Goal: Use online tool/utility: Utilize a website feature to perform a specific function

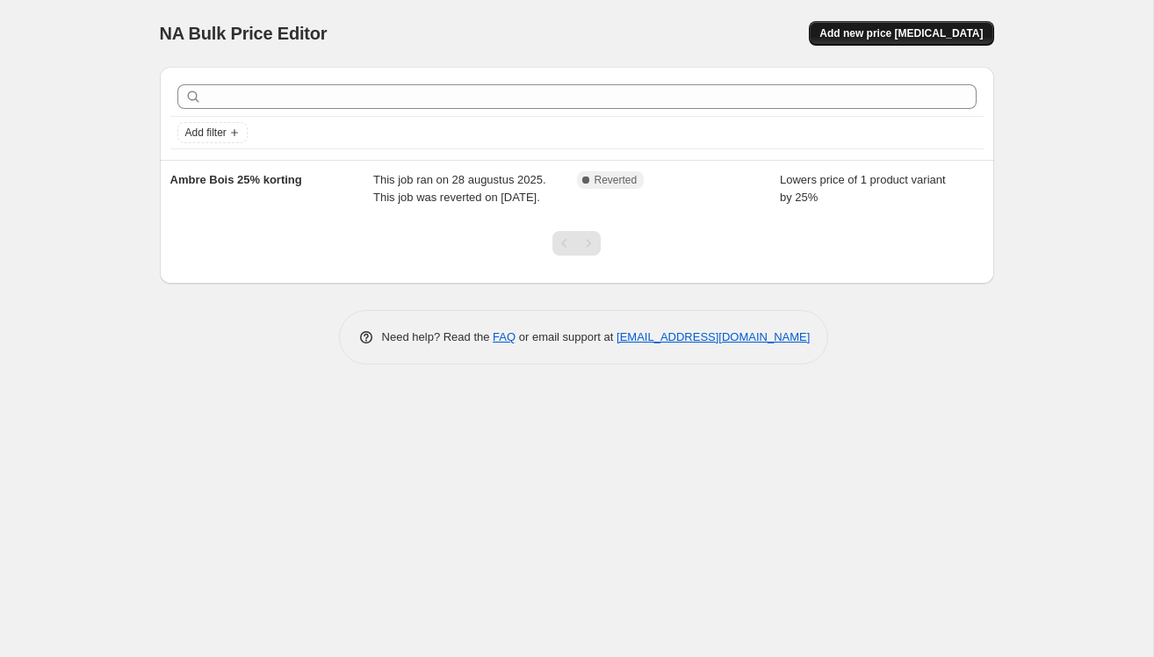
click at [877, 31] on span "Add new price [MEDICAL_DATA]" at bounding box center [900, 33] width 163 height 14
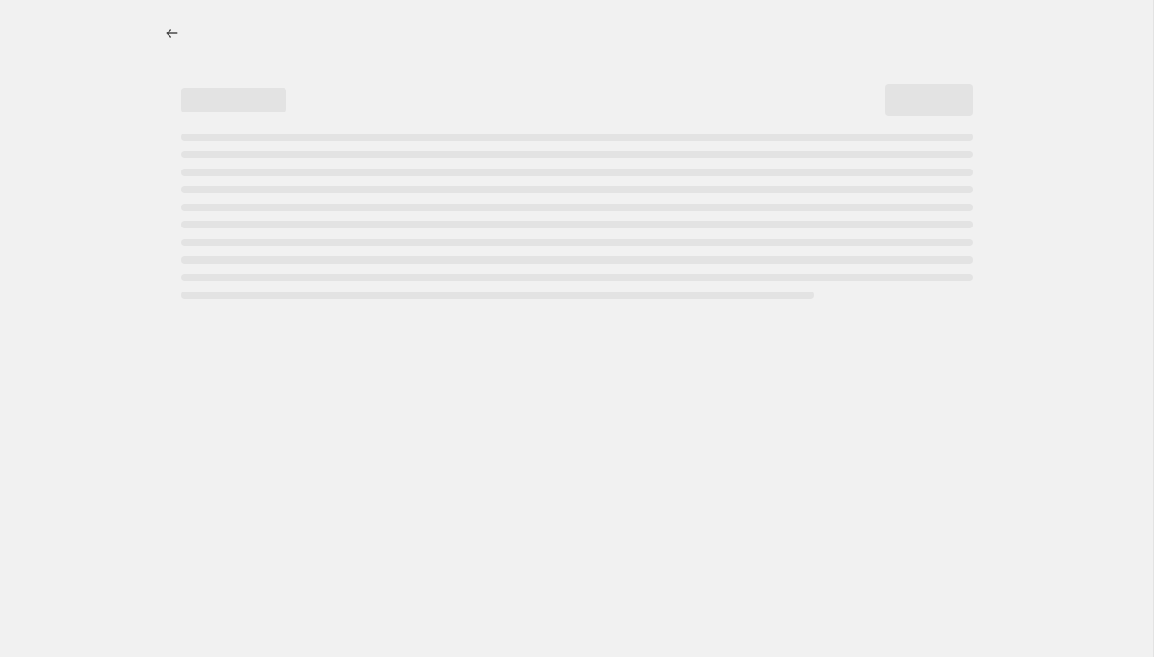
select select "percentage"
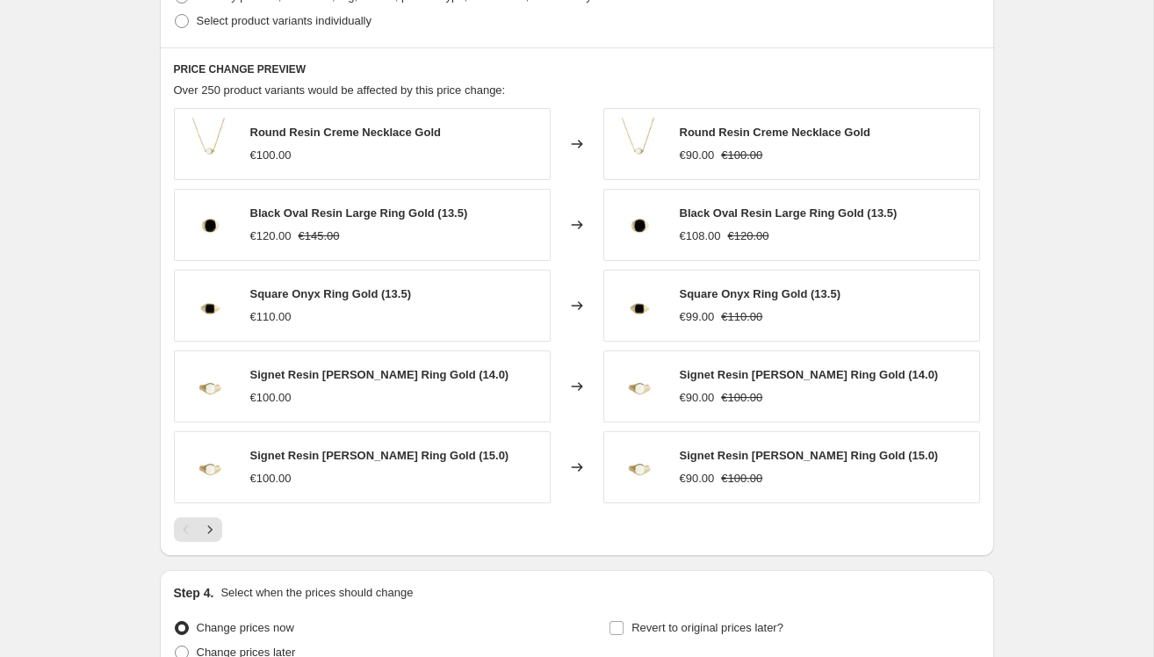
scroll to position [904, 0]
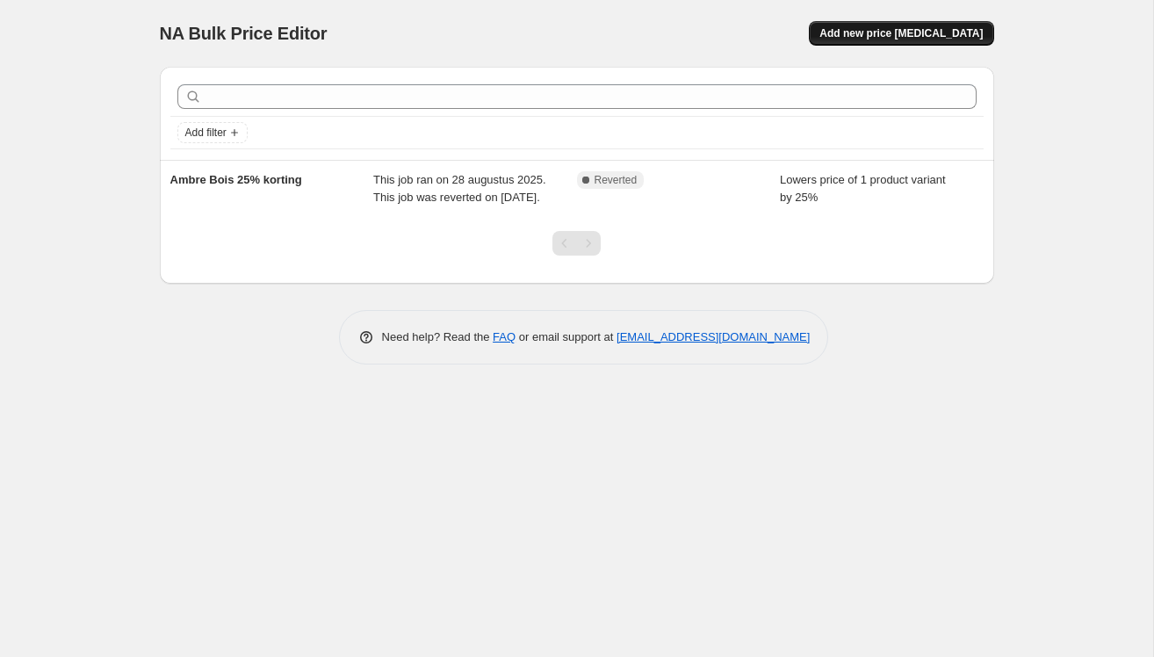
click at [878, 34] on span "Add new price [MEDICAL_DATA]" at bounding box center [900, 33] width 163 height 14
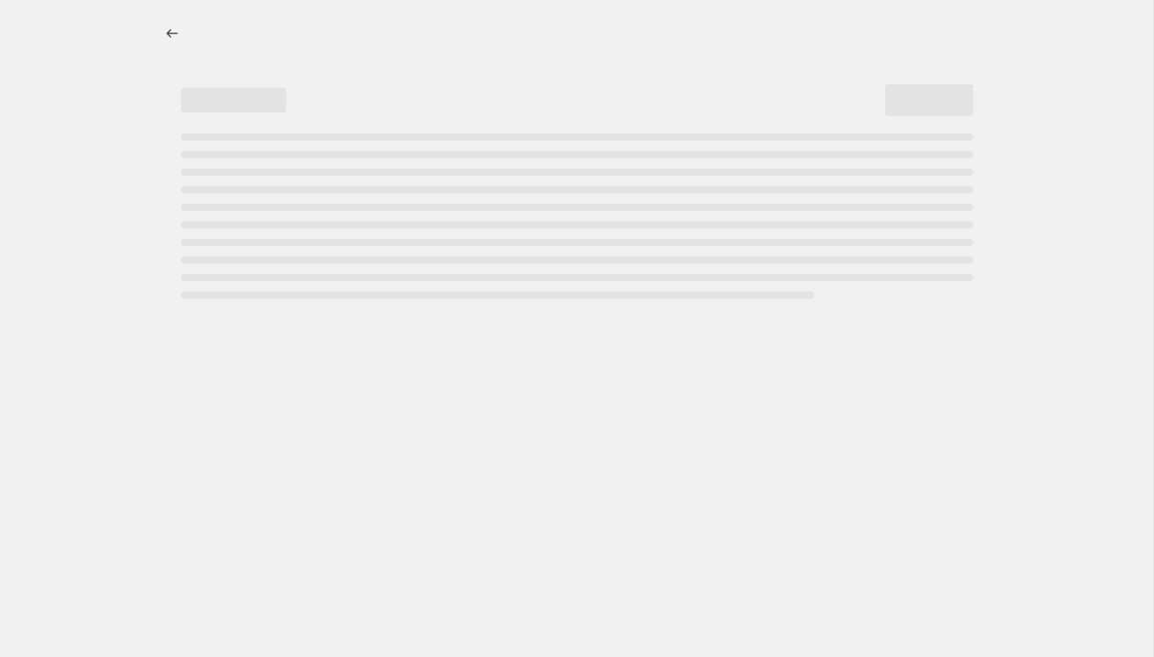
select select "percentage"
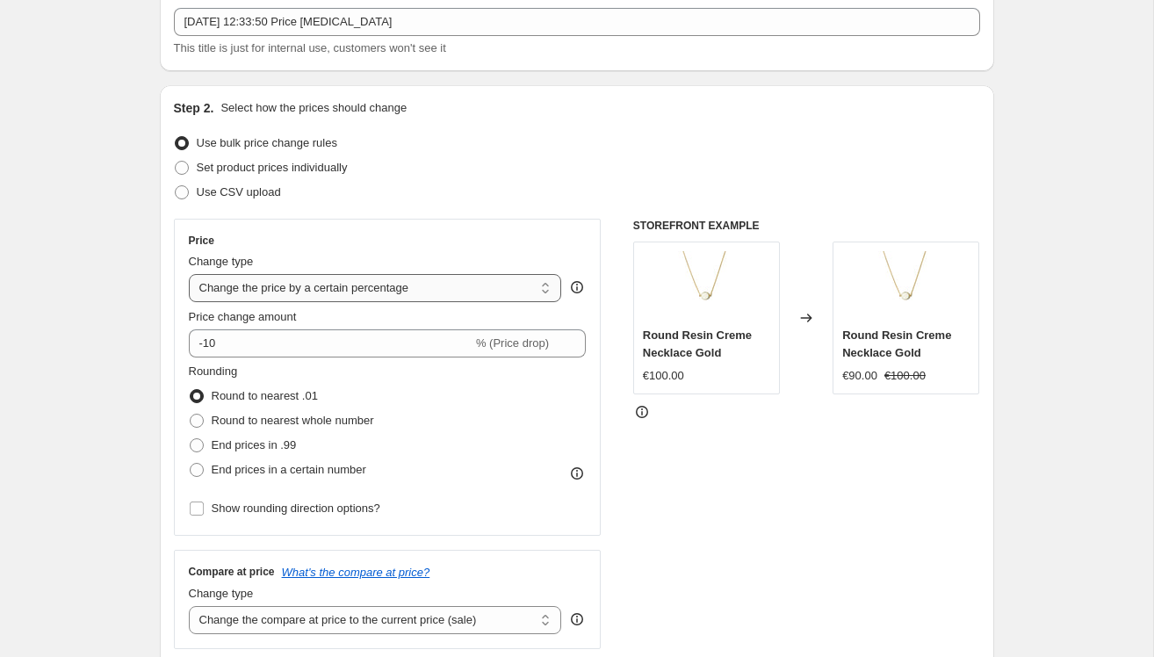
scroll to position [126, 0]
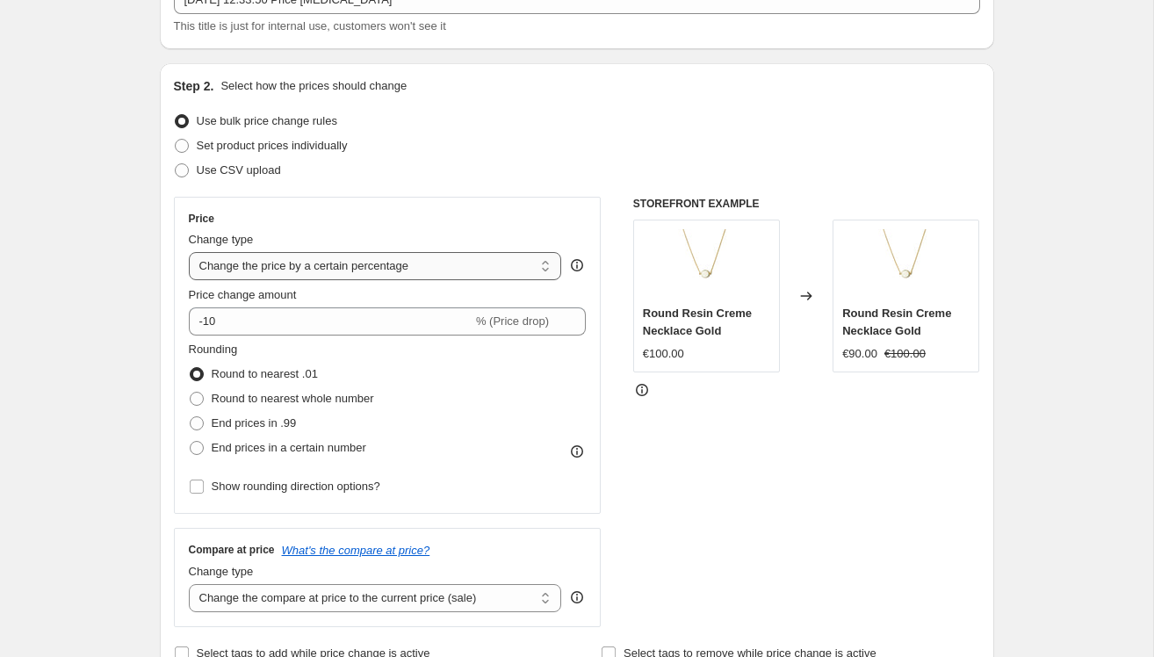
click at [480, 260] on select "Change the price to a certain amount Change the price by a certain amount Chang…" at bounding box center [375, 266] width 373 height 28
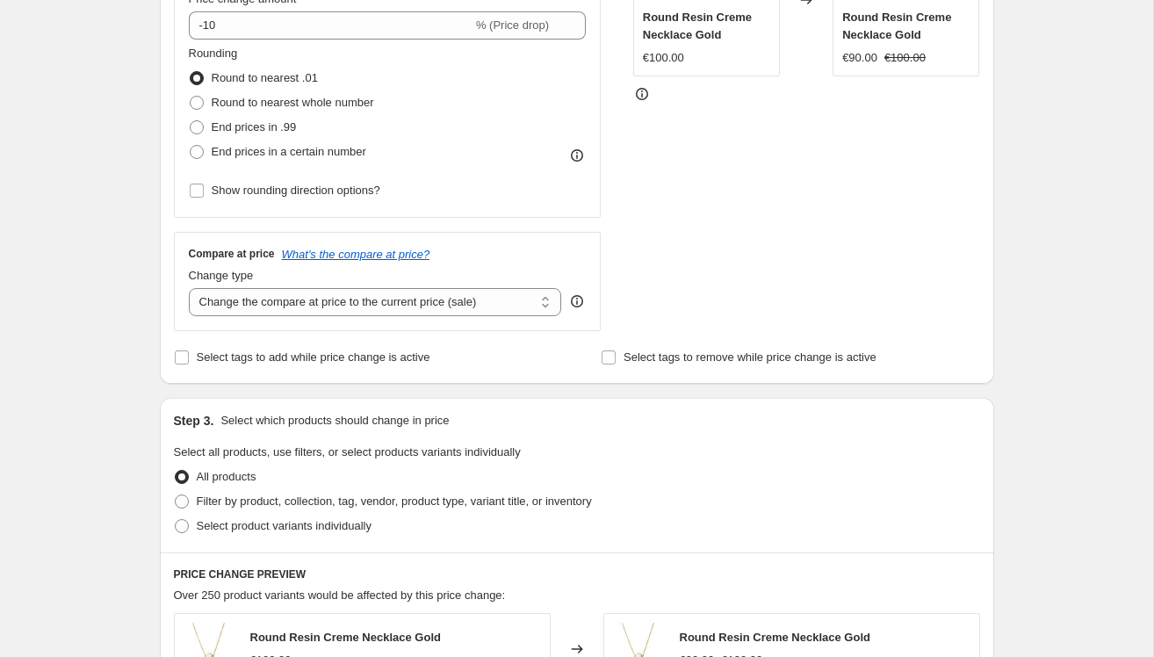
scroll to position [0, 0]
